Goal: Information Seeking & Learning: Learn about a topic

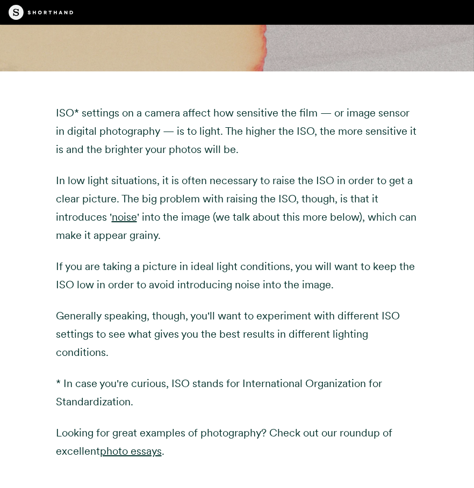
scroll to position [1289, 0]
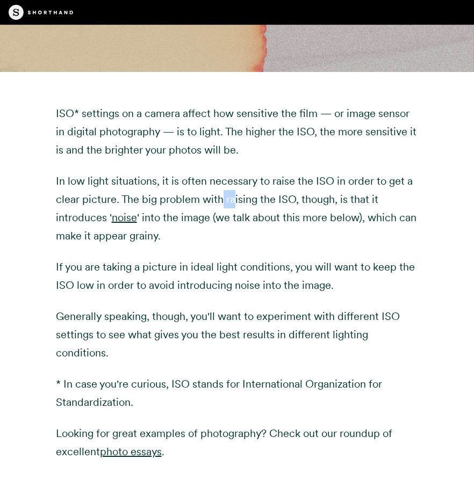
drag, startPoint x: 221, startPoint y: 155, endPoint x: 233, endPoint y: 166, distance: 16.7
click at [233, 172] on p "In low light situations, it is often necessary to raise the ISO in order to get…" at bounding box center [237, 208] width 363 height 73
click at [237, 172] on p "In low light situations, it is often necessary to raise the ISO in order to get…" at bounding box center [237, 208] width 363 height 73
drag, startPoint x: 222, startPoint y: 161, endPoint x: 236, endPoint y: 165, distance: 14.1
click at [237, 172] on p "In low light situations, it is often necessary to raise the ISO in order to get…" at bounding box center [237, 208] width 363 height 73
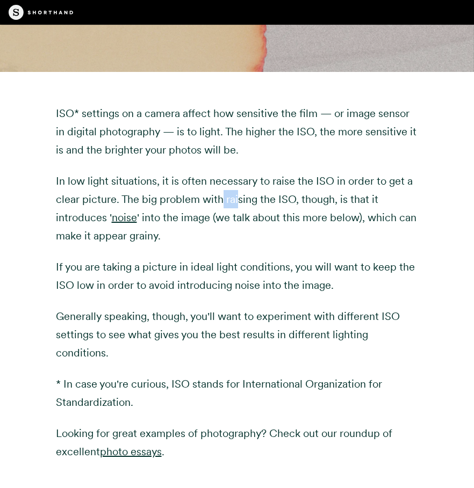
click at [236, 172] on p "In low light situations, it is often necessary to raise the ISO in order to get…" at bounding box center [237, 208] width 363 height 73
drag, startPoint x: 235, startPoint y: 161, endPoint x: 249, endPoint y: 162, distance: 14.1
click at [249, 172] on p "In low light situations, it is often necessary to raise the ISO in order to get…" at bounding box center [237, 208] width 363 height 73
click at [240, 172] on p "In low light situations, it is often necessary to raise the ISO in order to get…" at bounding box center [237, 208] width 363 height 73
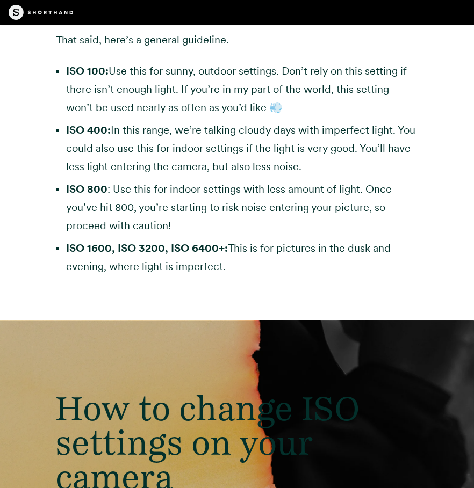
scroll to position [3169, 0]
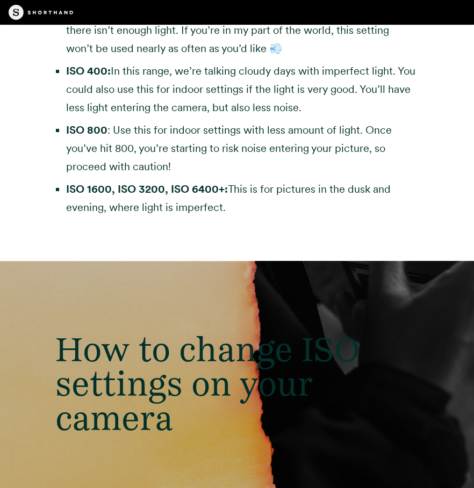
click at [187, 122] on ul "ISO 100: Use this for sunny, outdoor settings. Don’t rely on this setting if th…" at bounding box center [237, 110] width 363 height 214
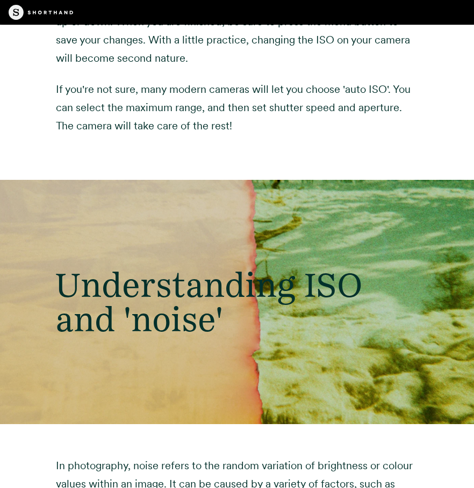
scroll to position [3867, 0]
